Goal: Task Accomplishment & Management: Use online tool/utility

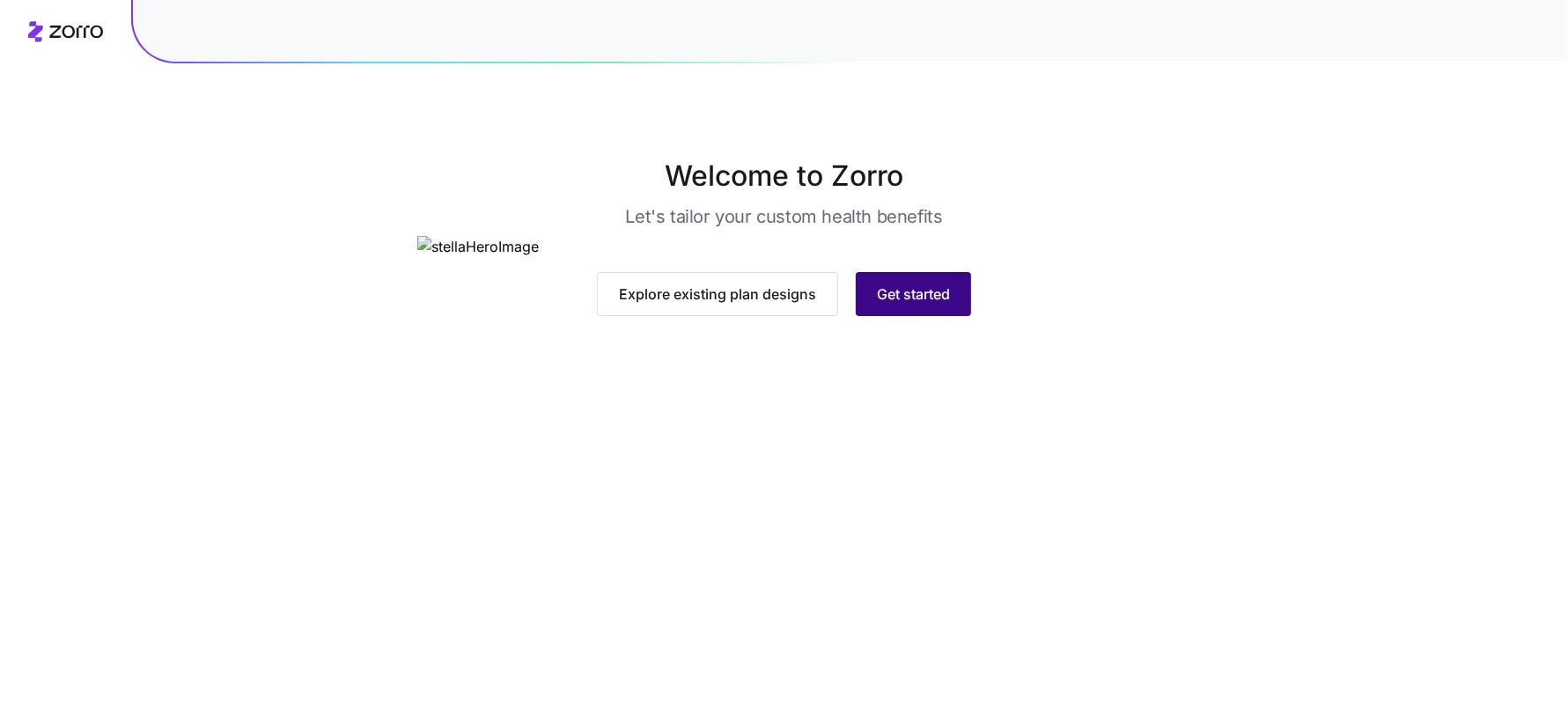
click at [925, 316] on button "Get started" at bounding box center [913, 294] width 116 height 44
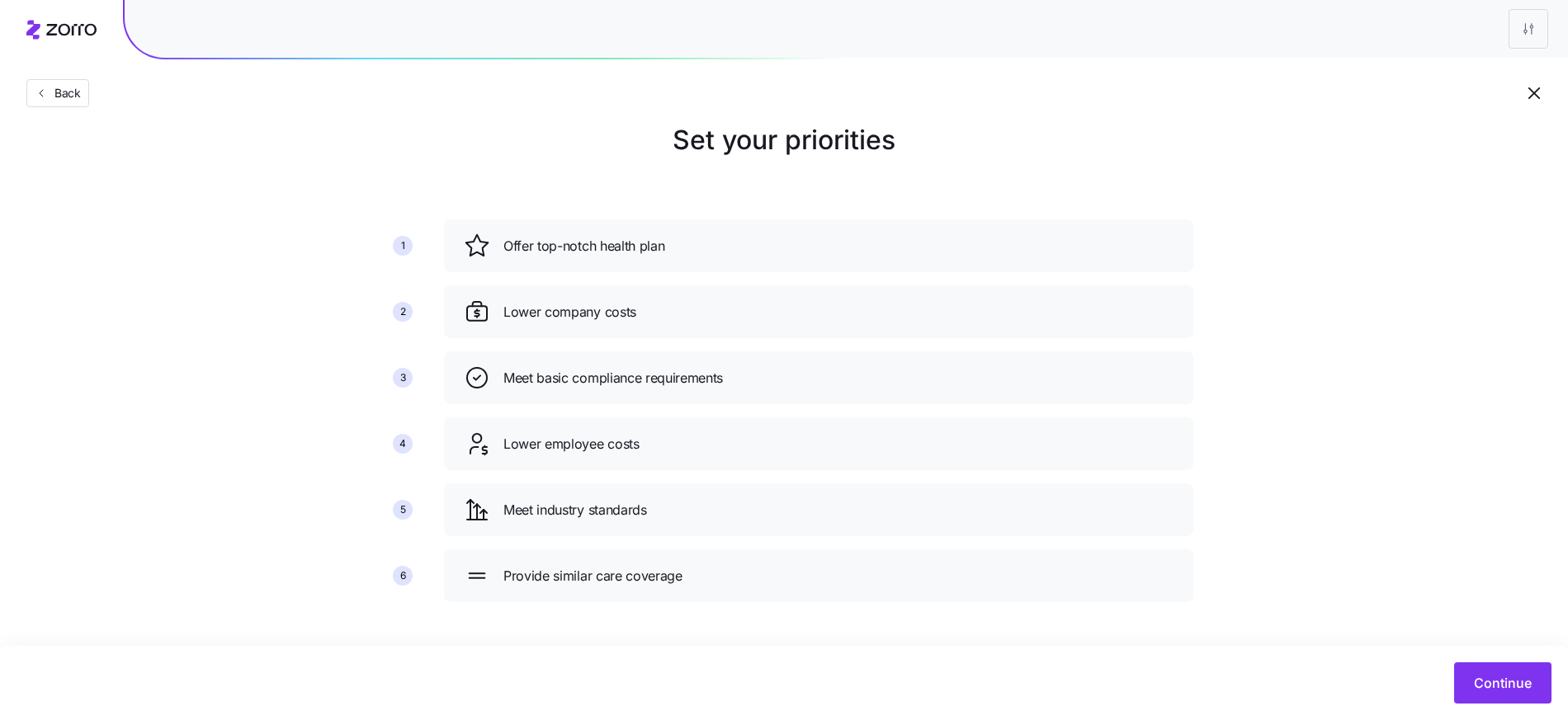
scroll to position [23, 0]
click at [1469, 586] on div "Set your priorities 1 2 3 4 5 6 Offer top-notch health plan Lower company costs…" at bounding box center [784, 369] width 1568 height 495
click at [1469, 675] on span "Continue" at bounding box center [1503, 683] width 57 height 20
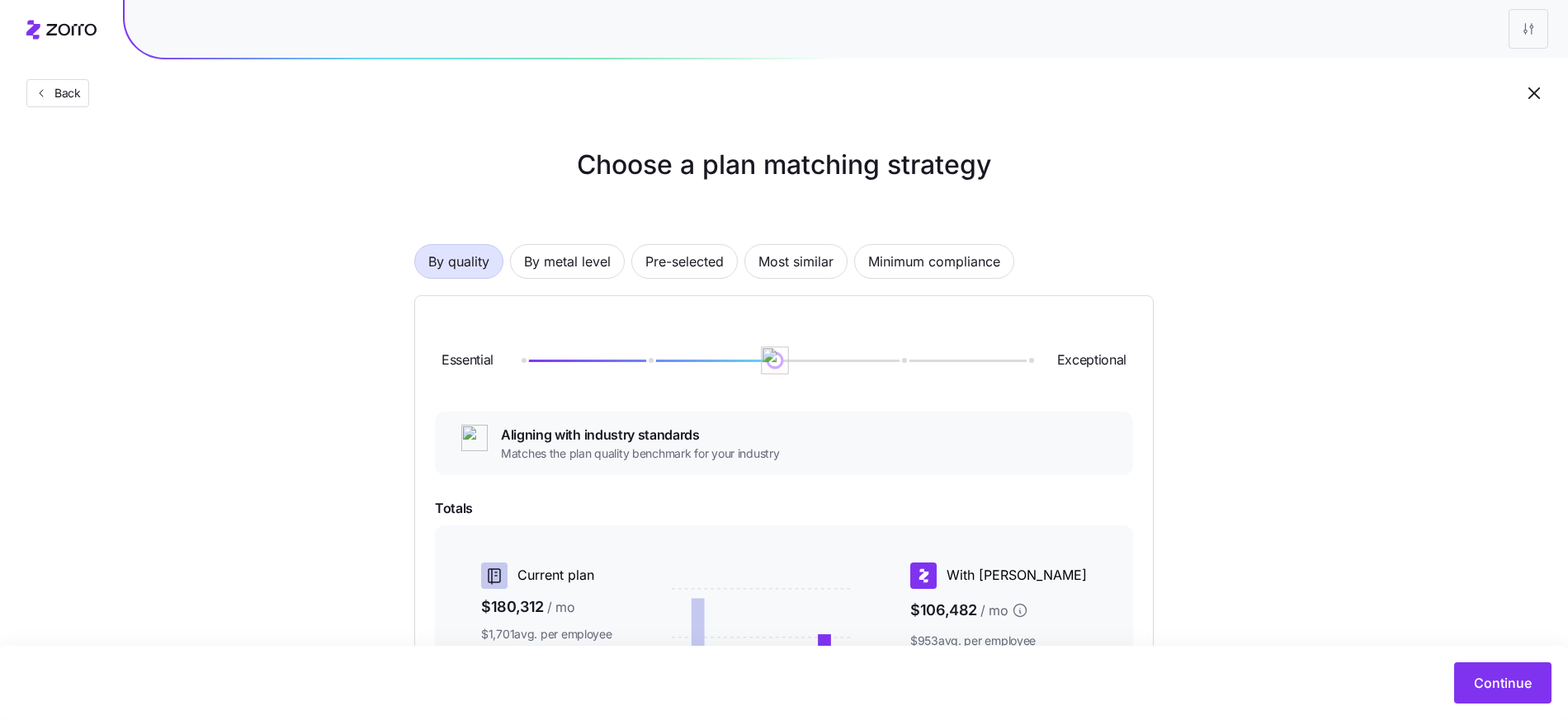
drag, startPoint x: 909, startPoint y: 357, endPoint x: 755, endPoint y: 361, distance: 154.1
click at [755, 361] on div at bounding box center [775, 360] width 507 height 10
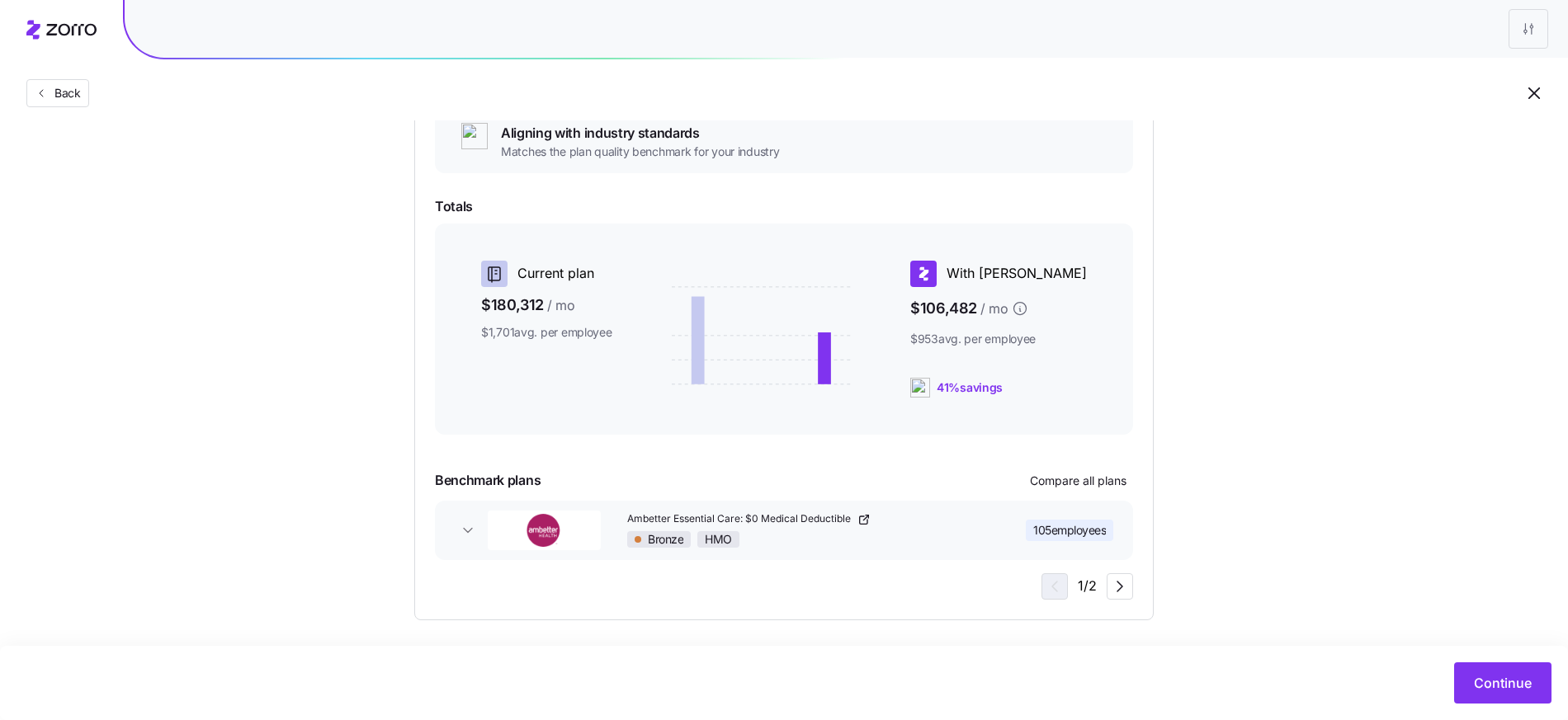
scroll to position [307, 0]
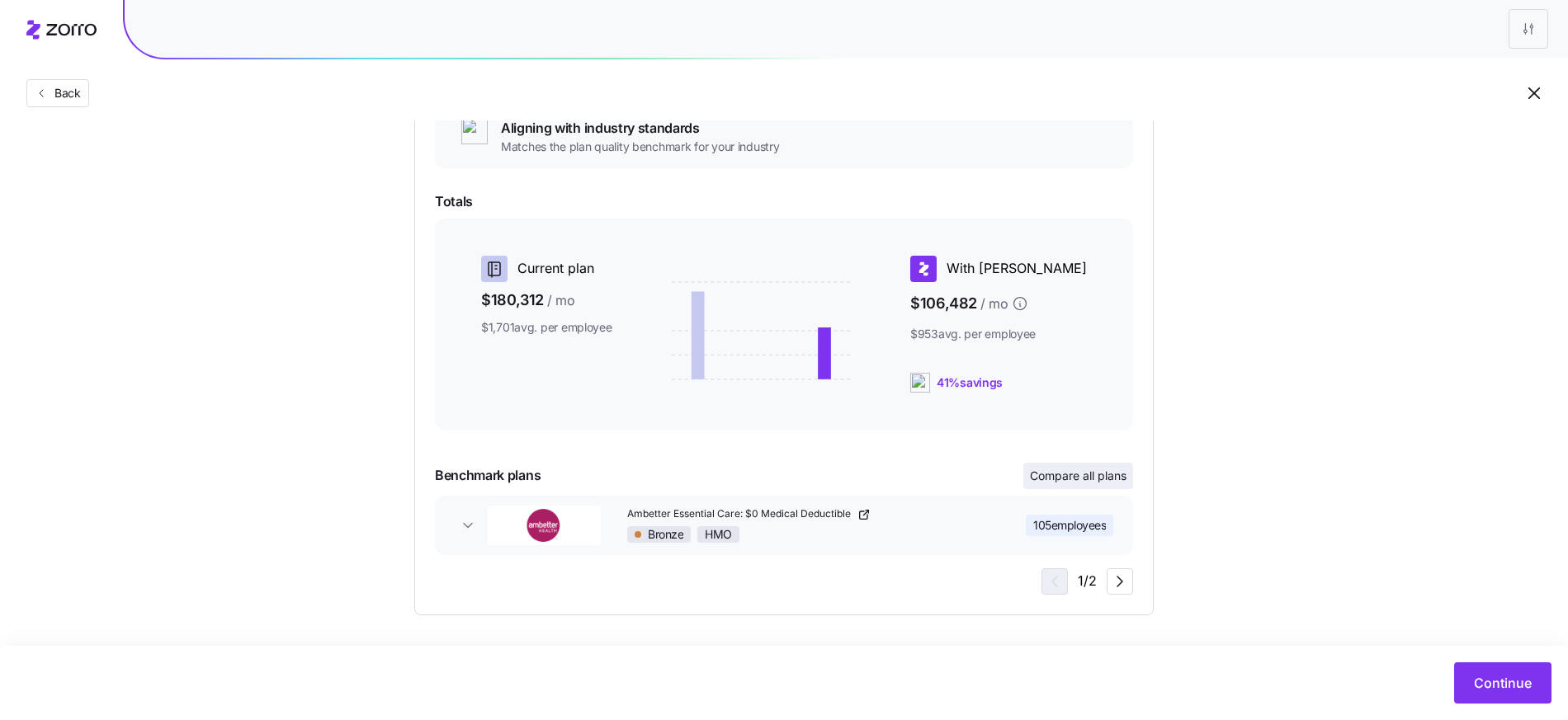
click at [1084, 480] on span "Compare all plans" at bounding box center [1078, 476] width 97 height 16
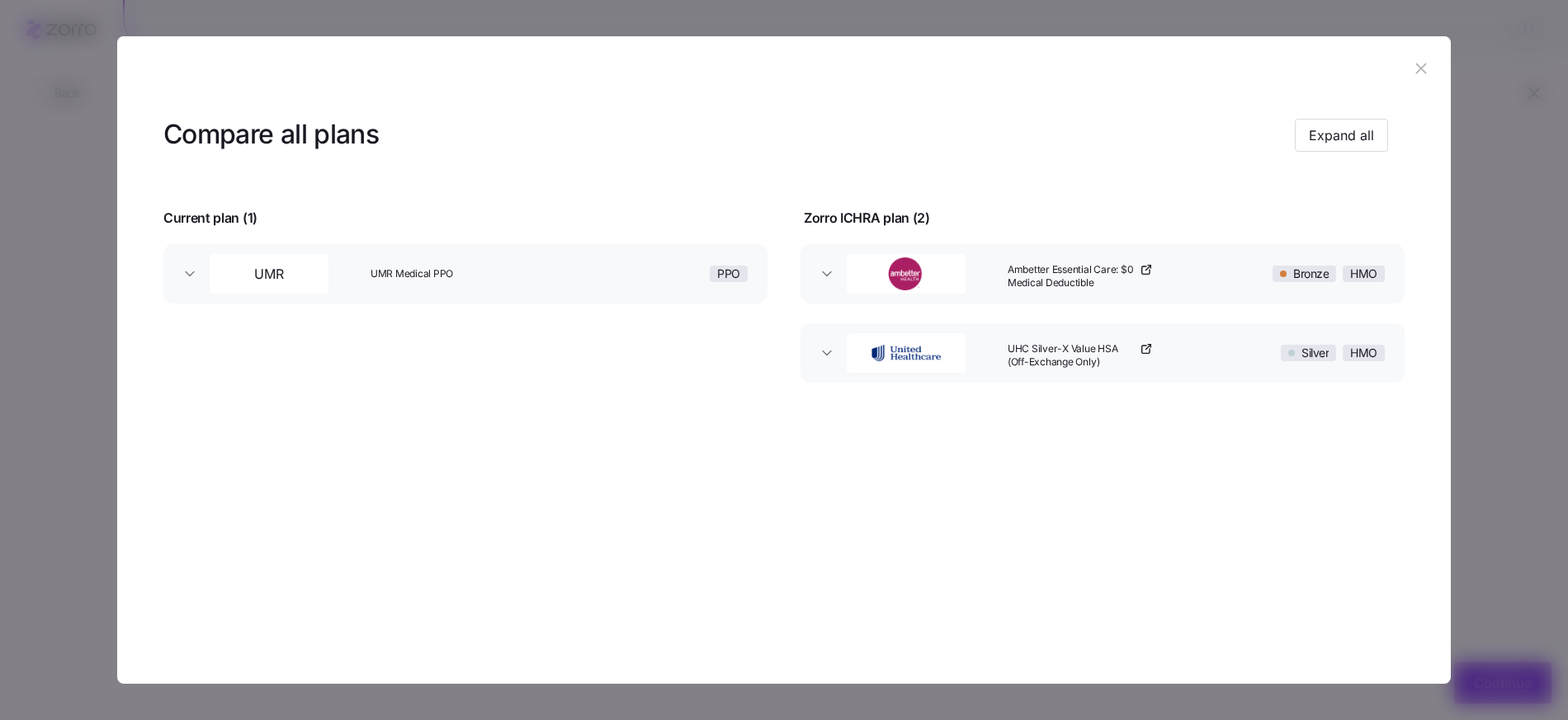
click at [1443, 156] on div "Compare all plans Expand all Current plan ( 1 ) Zorro ICHRA plan ( 2 ) UMR UMR …" at bounding box center [784, 294] width 1334 height 384
click at [1374, 140] on button "Expand all" at bounding box center [1342, 135] width 93 height 33
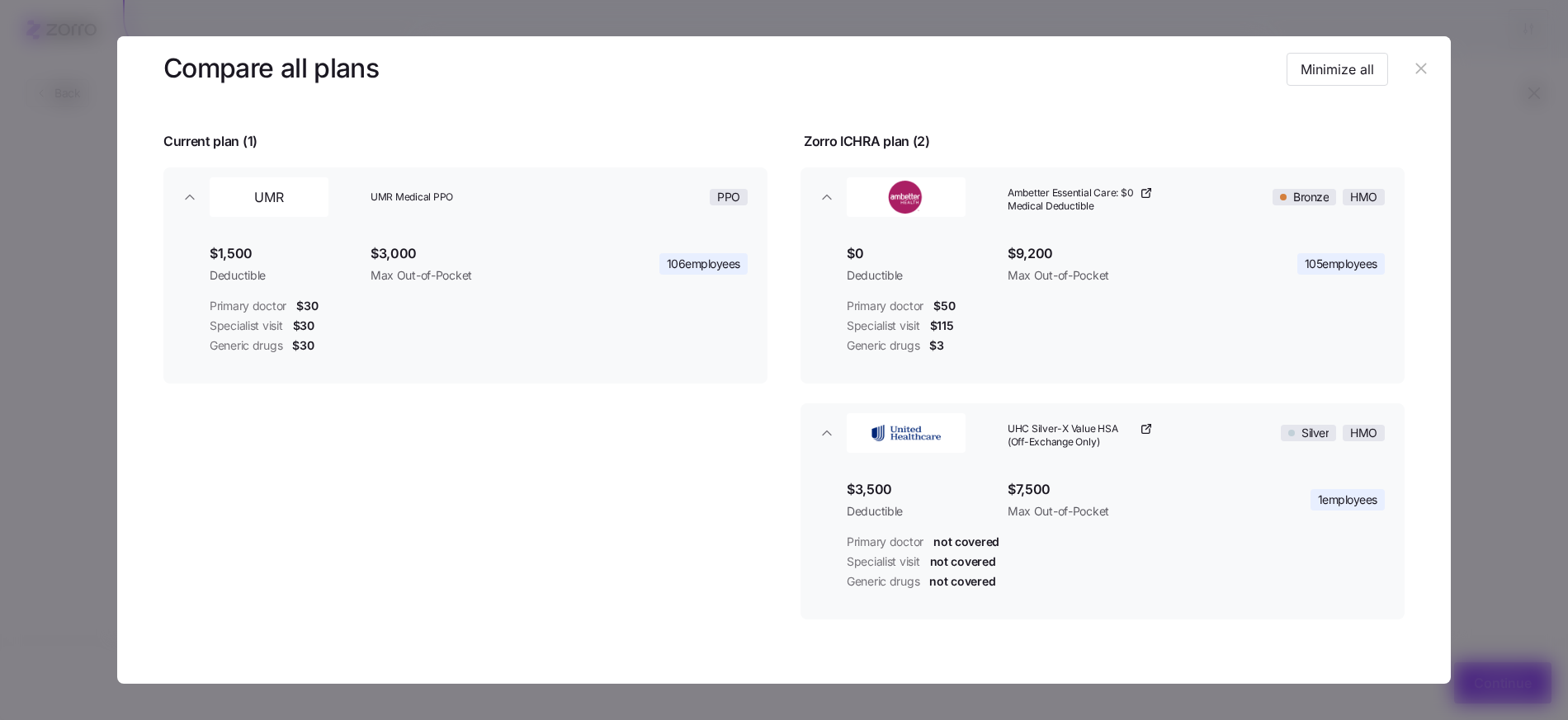
scroll to position [78, 0]
click at [1436, 274] on div "Compare all plans Minimize all Current plan ( 1 ) Zorro ICHRA plan ( 2 ) UMR UM…" at bounding box center [784, 374] width 1334 height 698
click at [1421, 82] on header at bounding box center [784, 69] width 1334 height 66
click at [1413, 76] on icon "button" at bounding box center [1422, 68] width 18 height 18
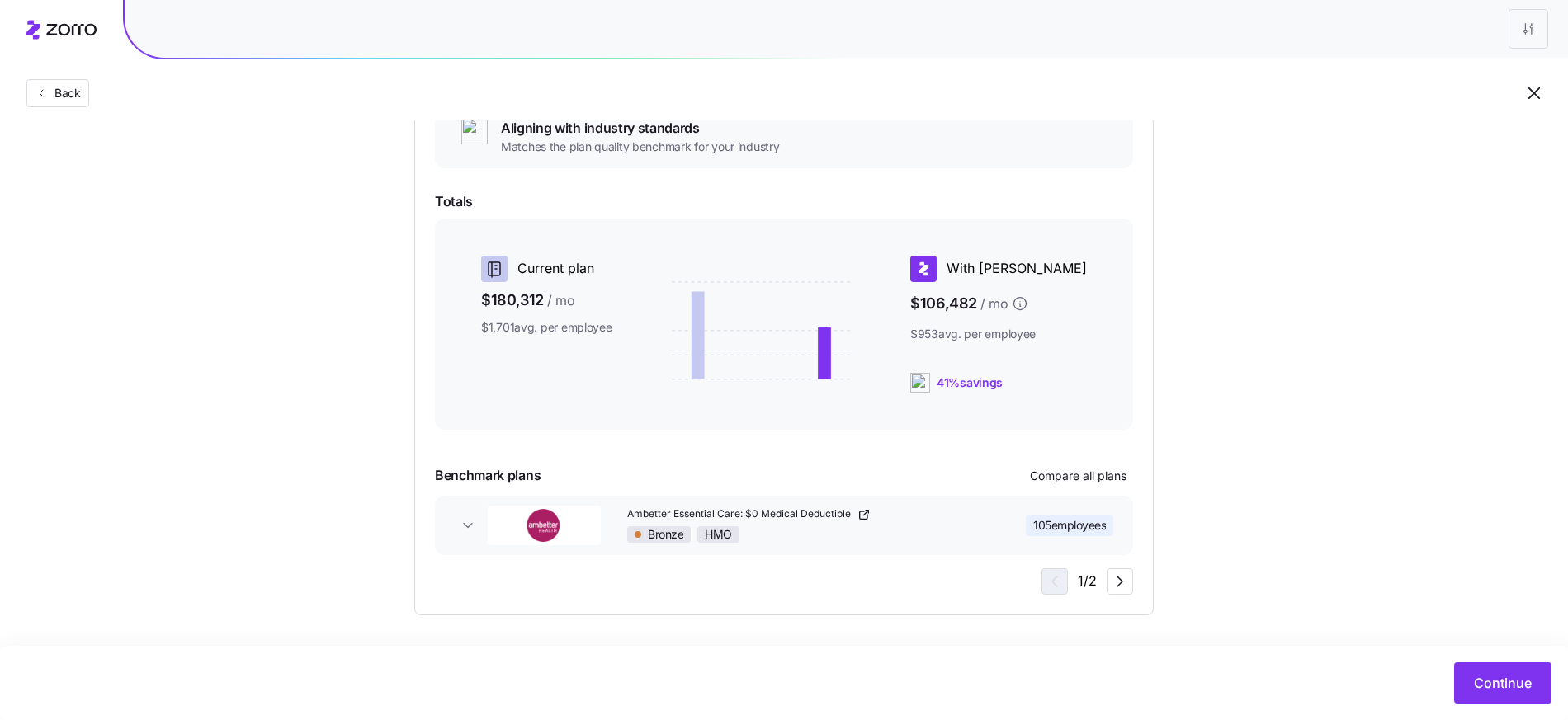
click at [1441, 316] on div "Choose a plan matching strategy By quality By metal level Pre-selected Most sim…" at bounding box center [784, 227] width 1568 height 777
click at [1469, 675] on span "Continue" at bounding box center [1503, 683] width 57 height 20
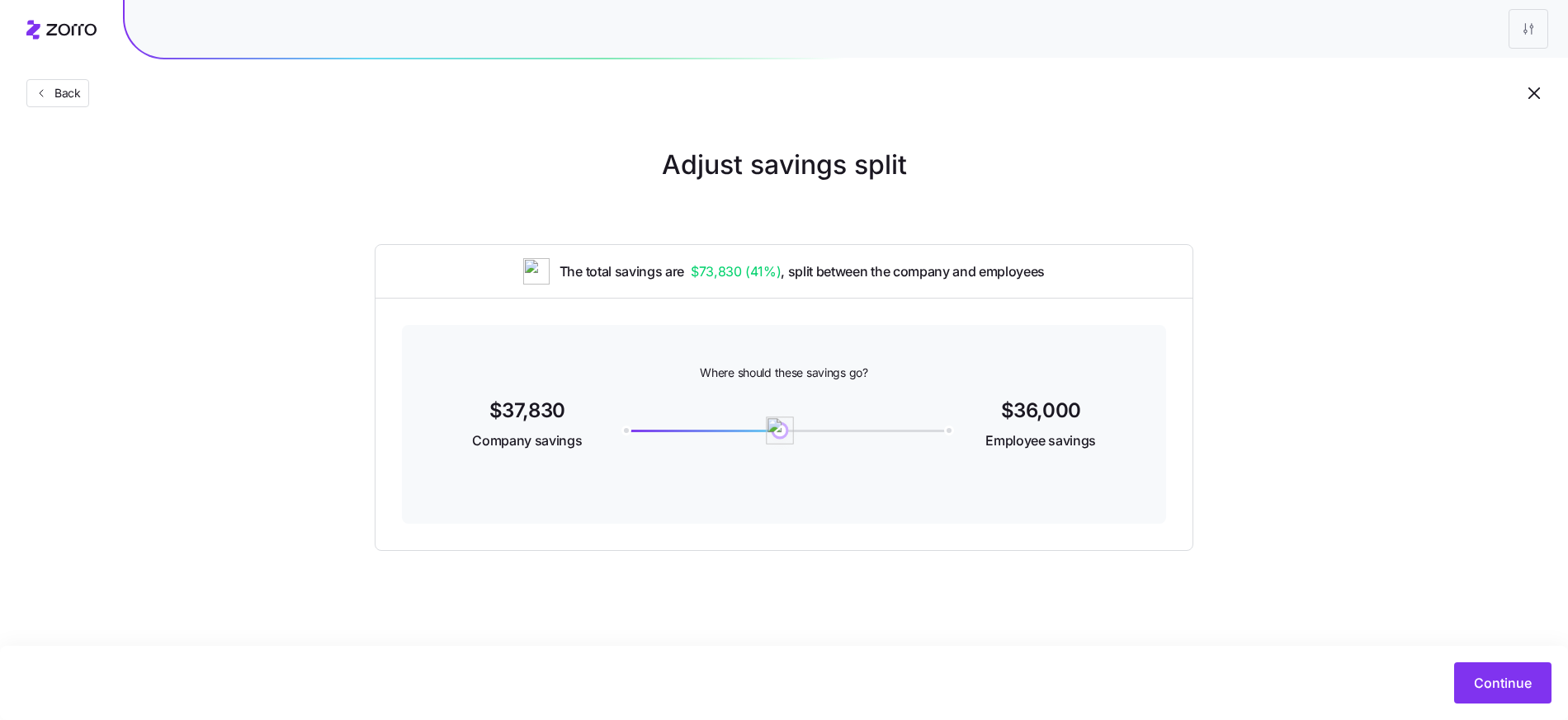
drag, startPoint x: 943, startPoint y: 436, endPoint x: 781, endPoint y: 421, distance: 162.7
click at [781, 421] on img at bounding box center [780, 430] width 28 height 28
click at [783, 422] on img at bounding box center [783, 430] width 28 height 28
click at [1469, 675] on button "Continue" at bounding box center [1503, 683] width 98 height 41
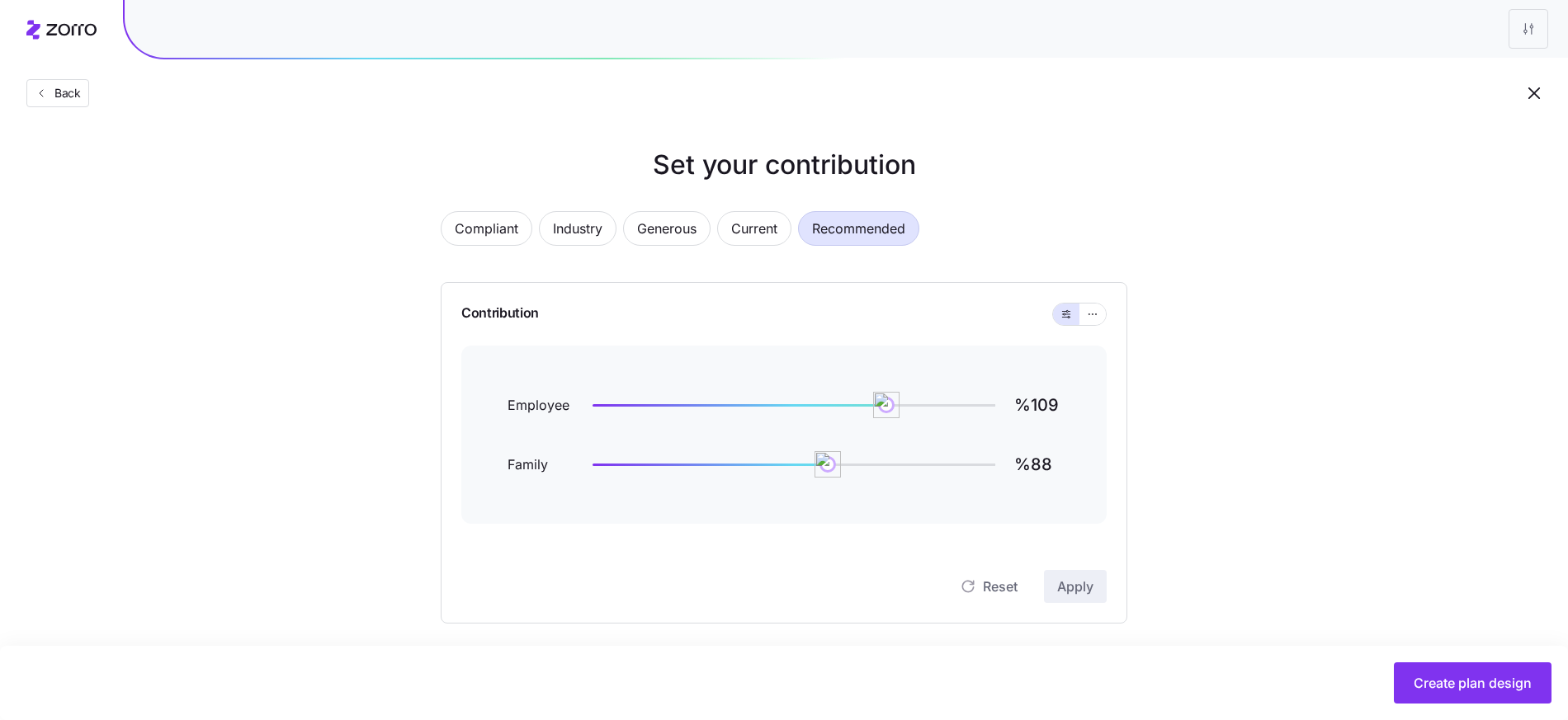
scroll to position [8, 0]
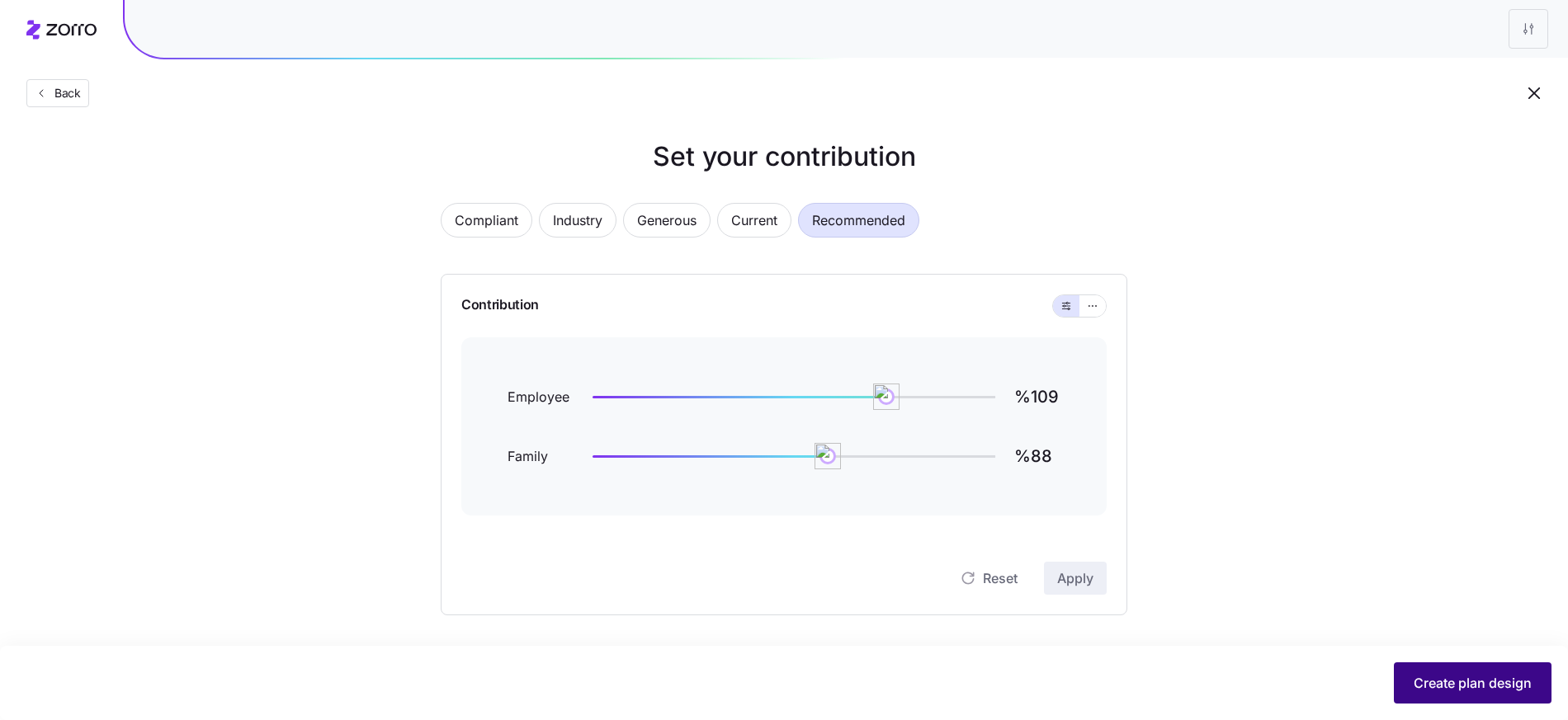
click at [1465, 667] on button "Create plan design" at bounding box center [1473, 683] width 158 height 41
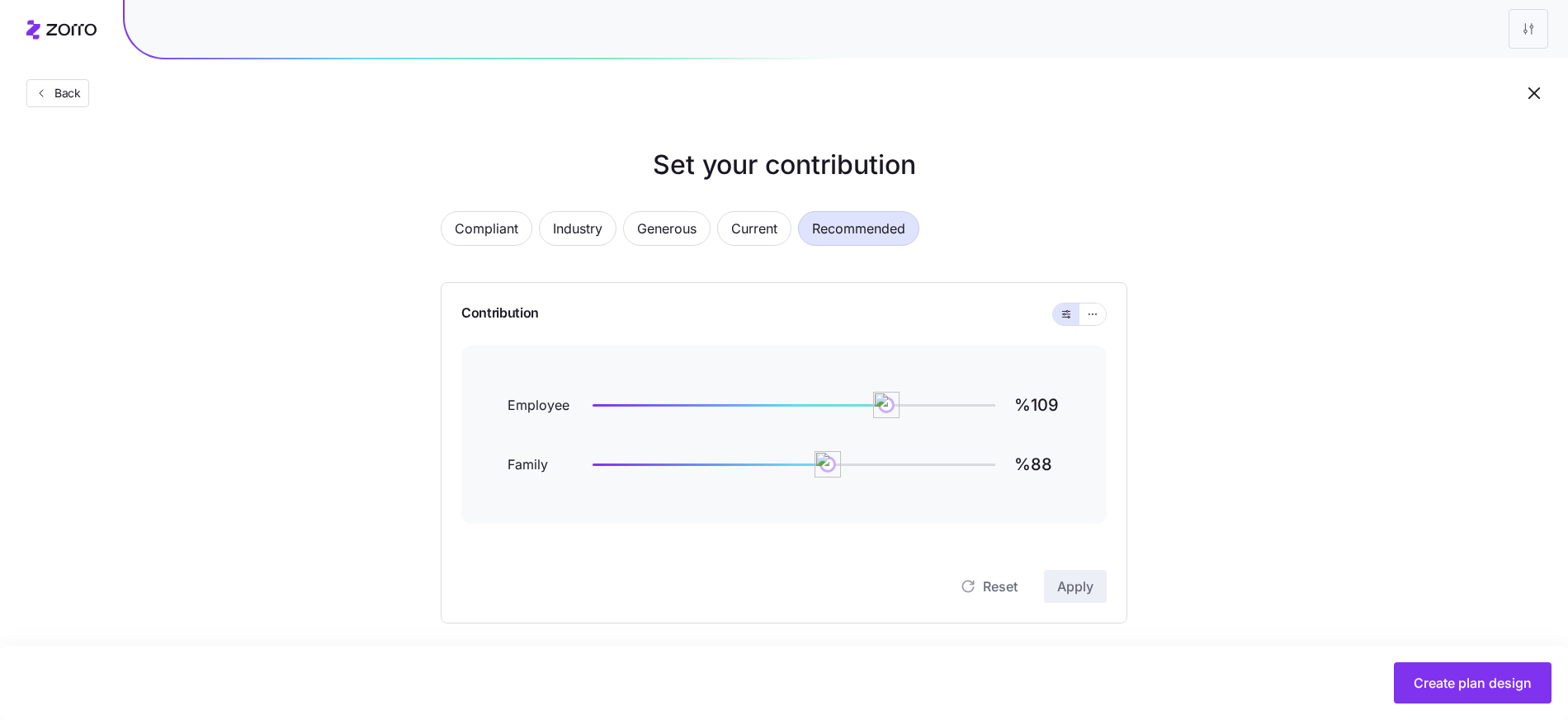
scroll to position [8, 0]
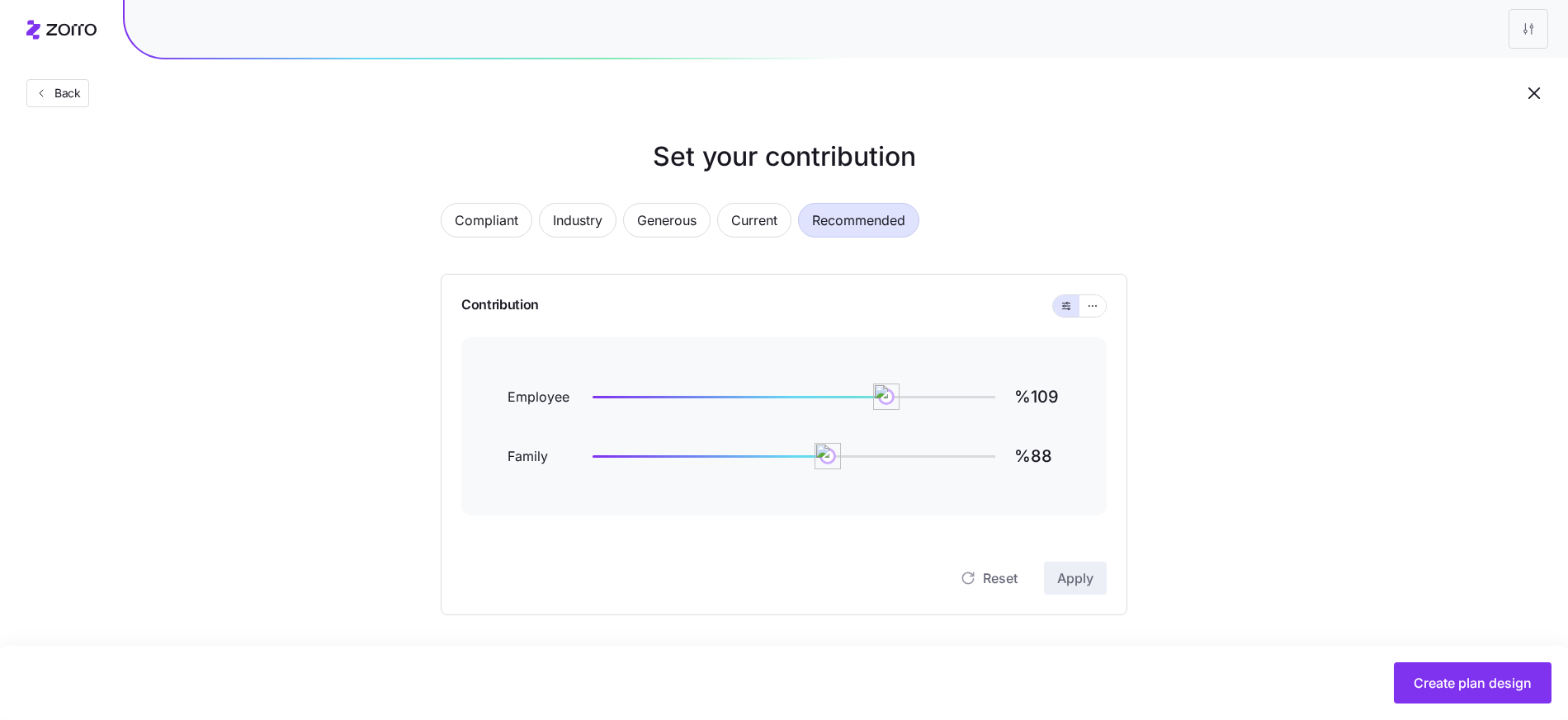
click at [827, 533] on div "Reset Apply" at bounding box center [784, 562] width 646 height 66
click at [887, 402] on img at bounding box center [888, 396] width 28 height 28
click at [1075, 583] on span "Apply" at bounding box center [1076, 578] width 36 height 20
click at [826, 216] on span "Recommended" at bounding box center [859, 220] width 93 height 33
type input "%109"
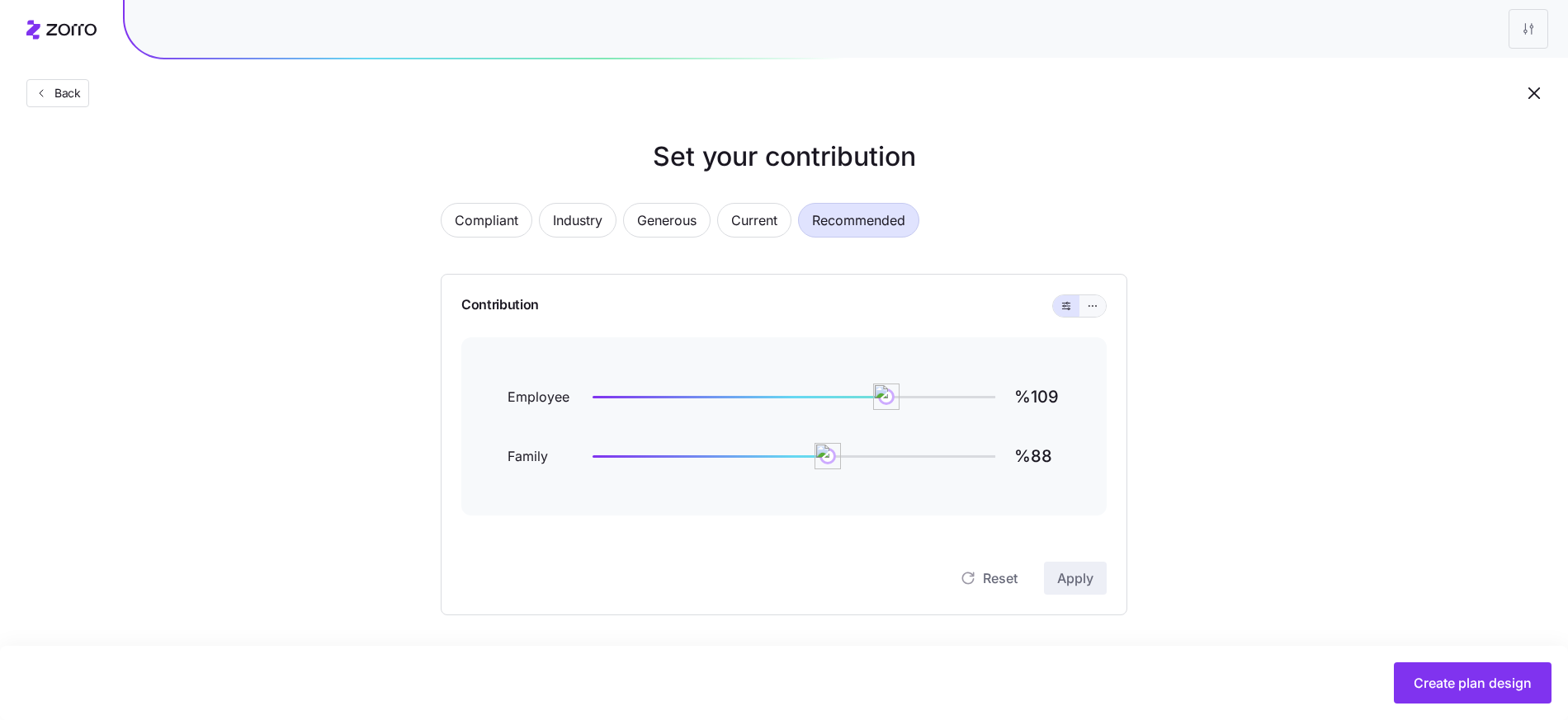
click at [1090, 305] on icon "button" at bounding box center [1093, 306] width 12 height 20
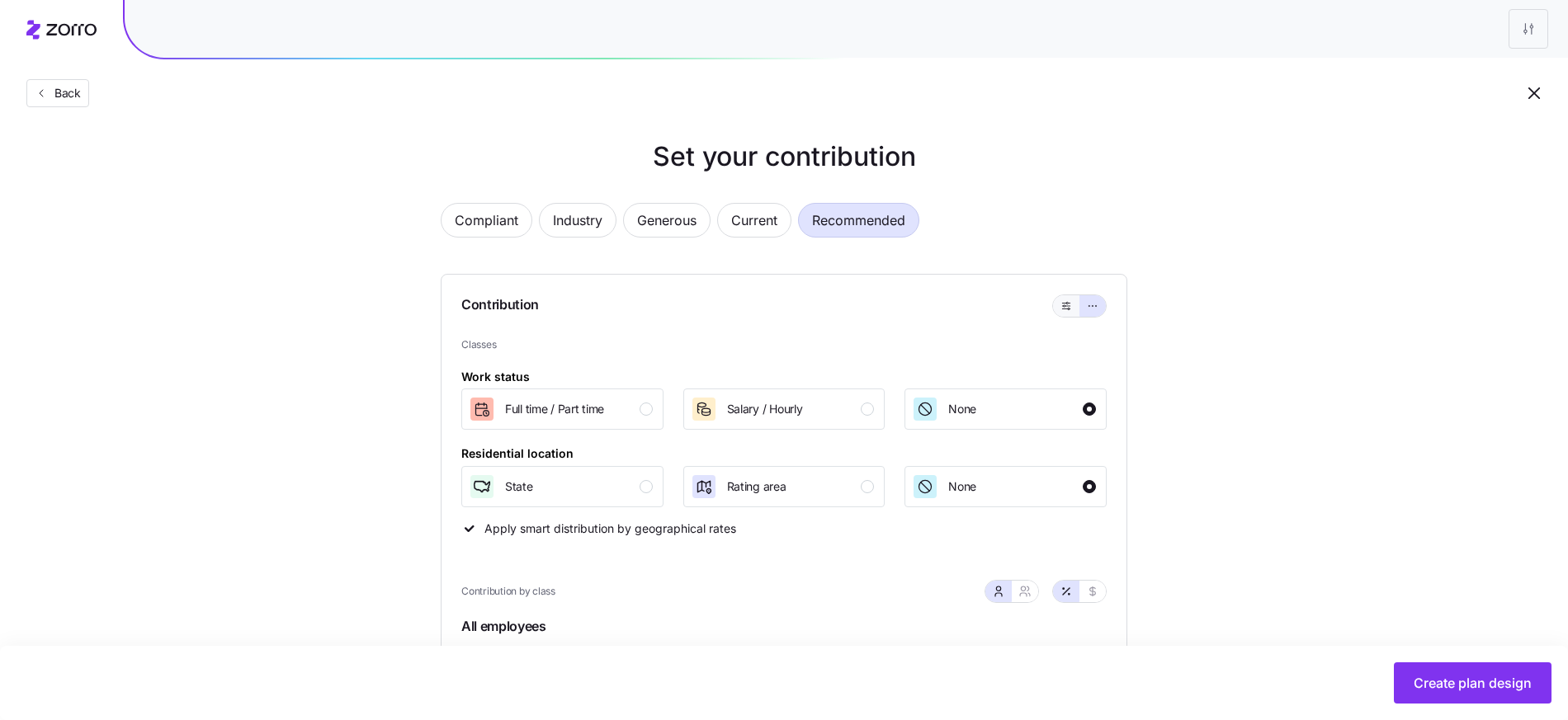
click at [1068, 305] on icon "button" at bounding box center [1067, 306] width 12 height 20
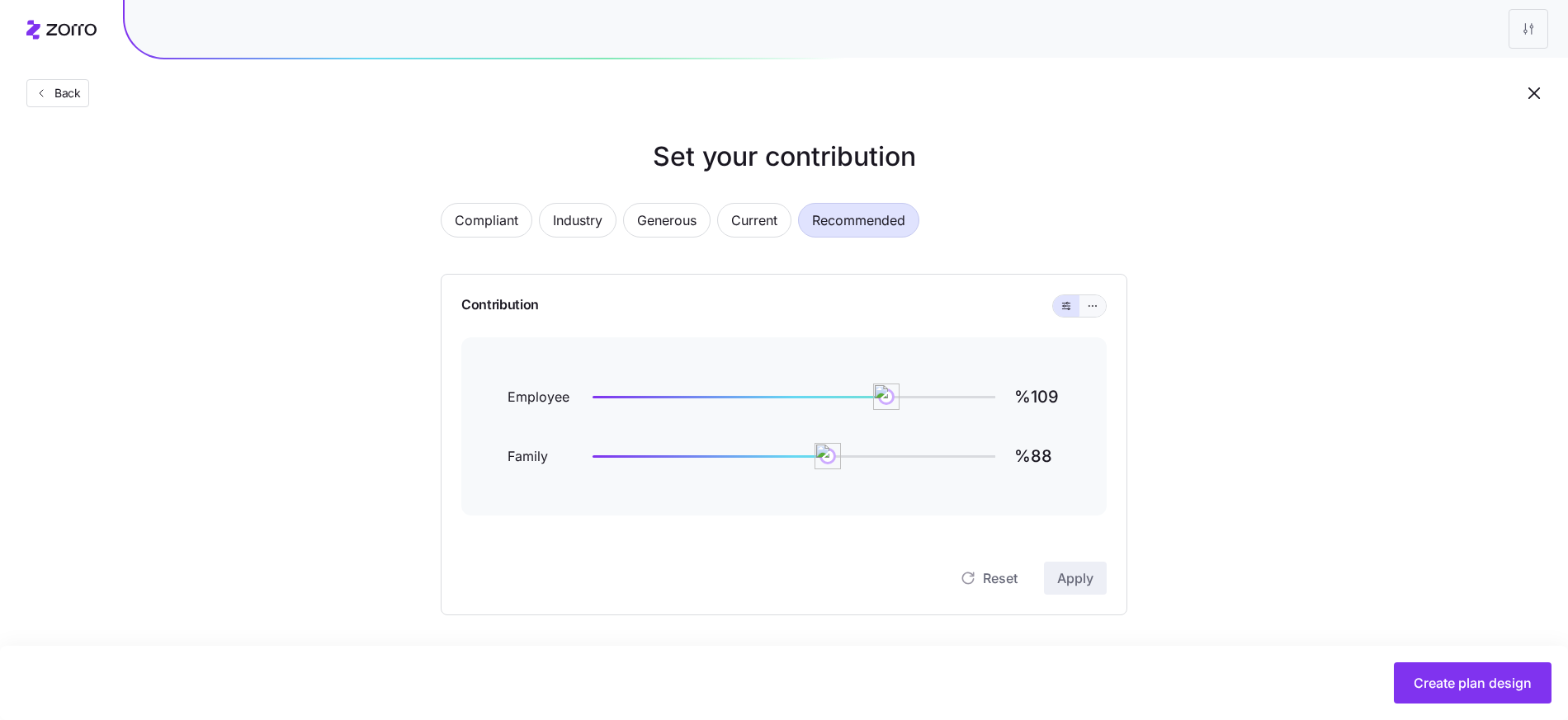
click at [1092, 305] on icon "button" at bounding box center [1093, 306] width 12 height 20
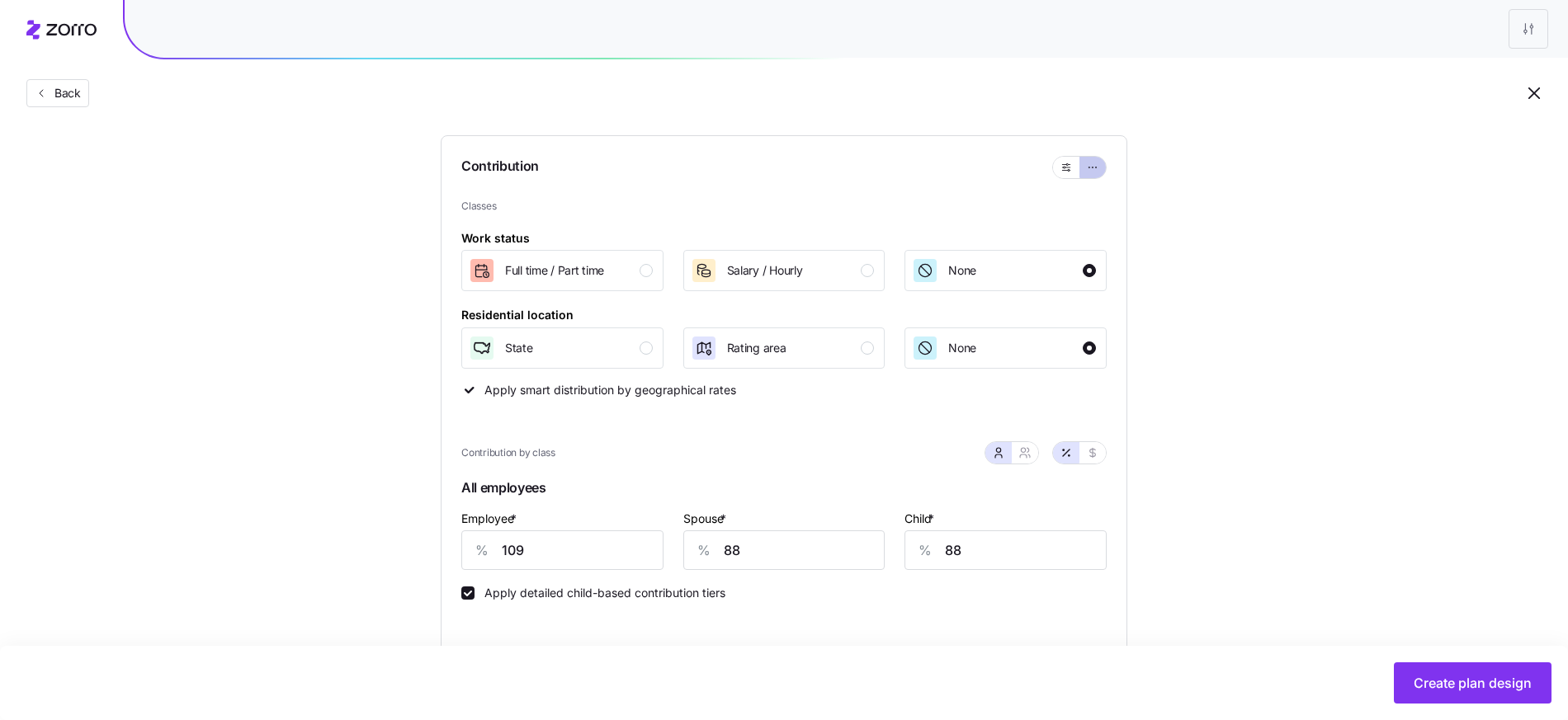
scroll to position [117, 0]
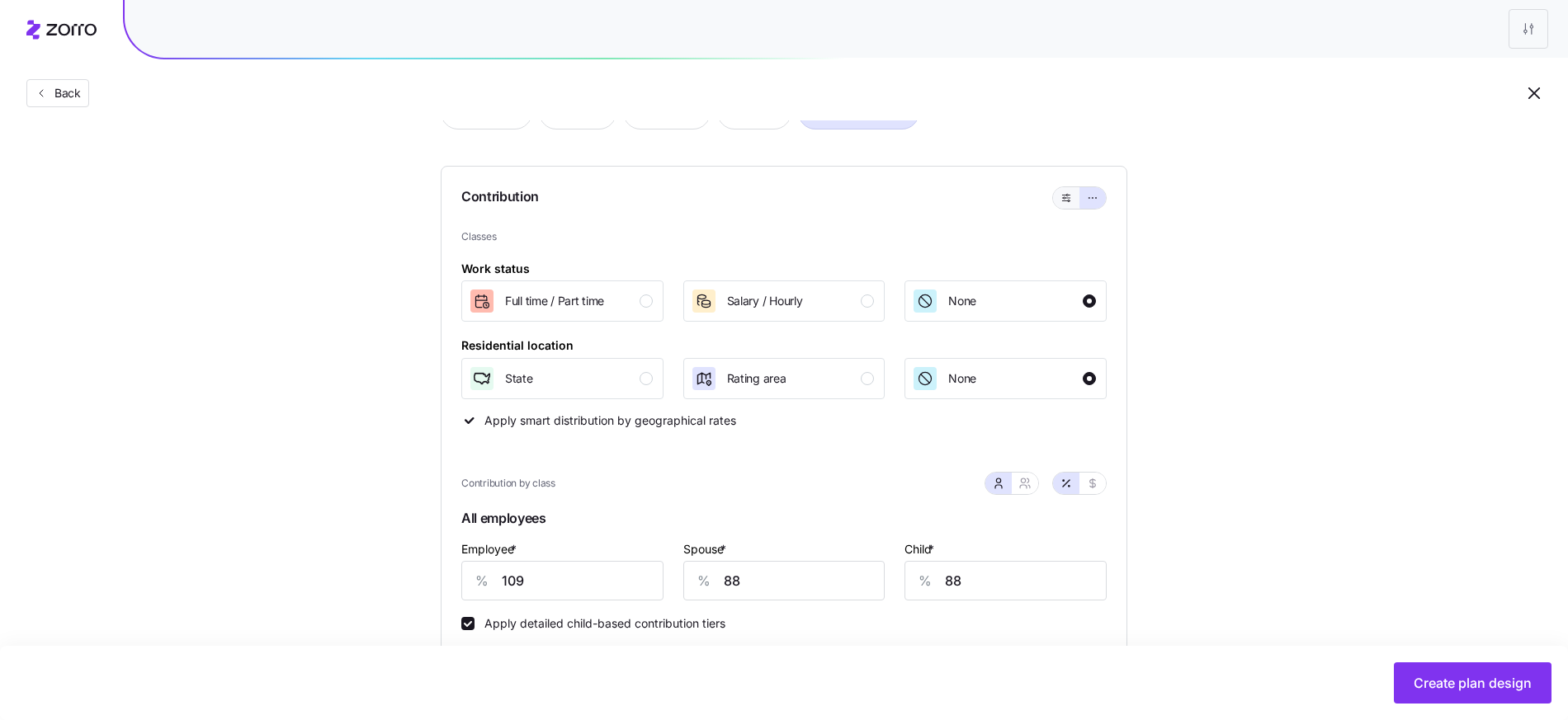
click at [1075, 193] on button "button" at bounding box center [1066, 198] width 26 height 22
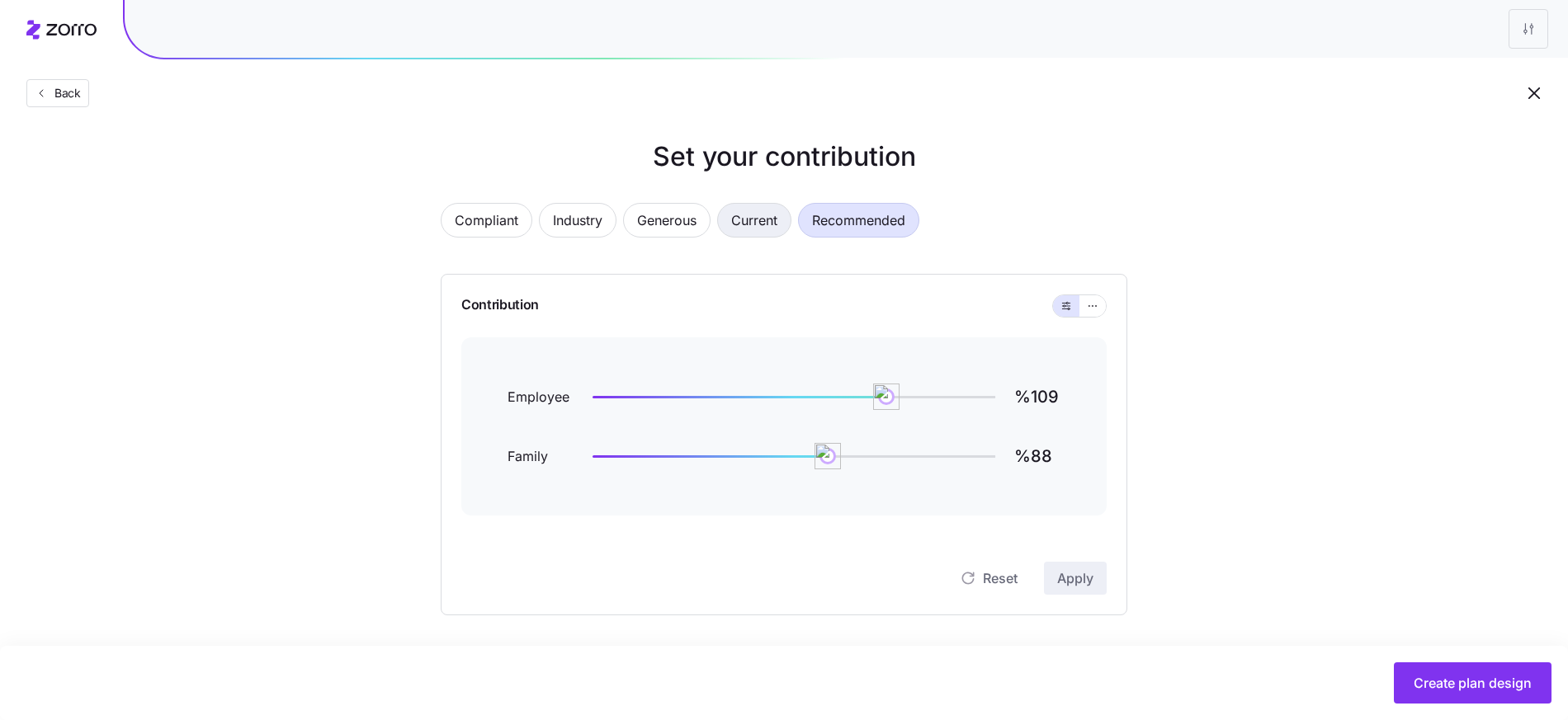
click at [735, 225] on span "Current" at bounding box center [754, 220] width 47 height 33
type input "%141"
type input "%19733"
click at [637, 215] on span "Generous" at bounding box center [666, 220] width 59 height 33
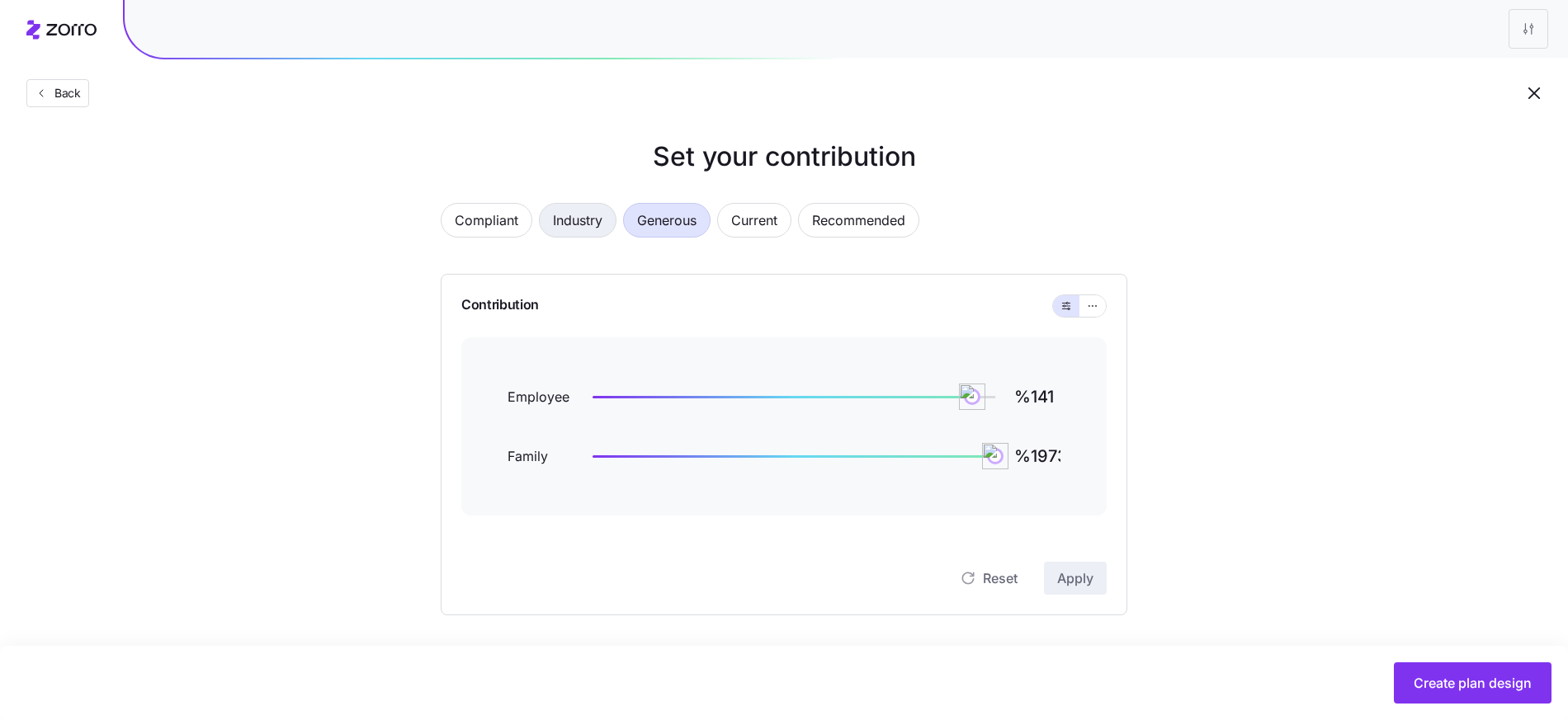
type input "%97"
type input "%14319"
click at [494, 210] on span "Compliant" at bounding box center [486, 220] width 64 height 33
type input "%60"
type input "%0"
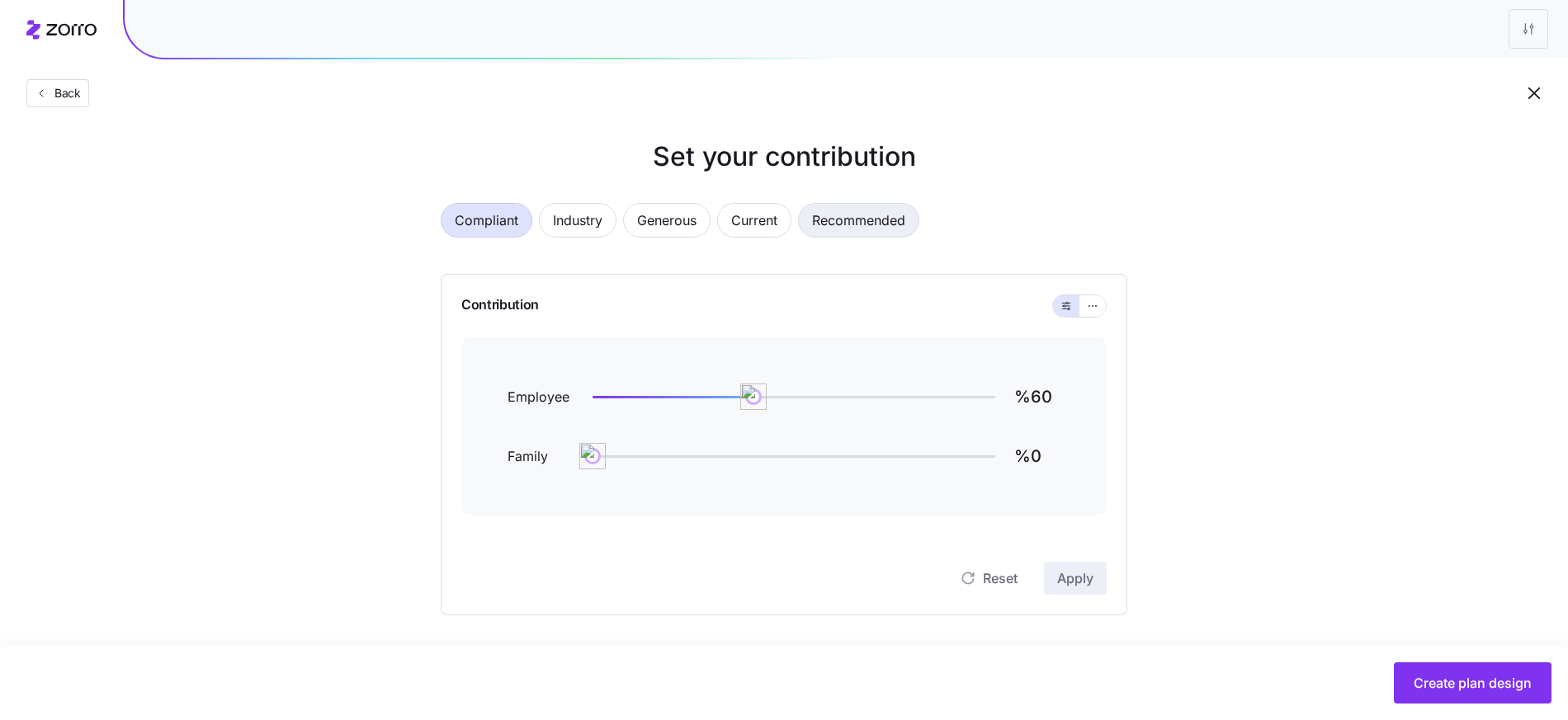
click at [884, 222] on span "Recommended" at bounding box center [859, 220] width 93 height 33
type input "%109"
type input "%88"
